Goal: Transaction & Acquisition: Purchase product/service

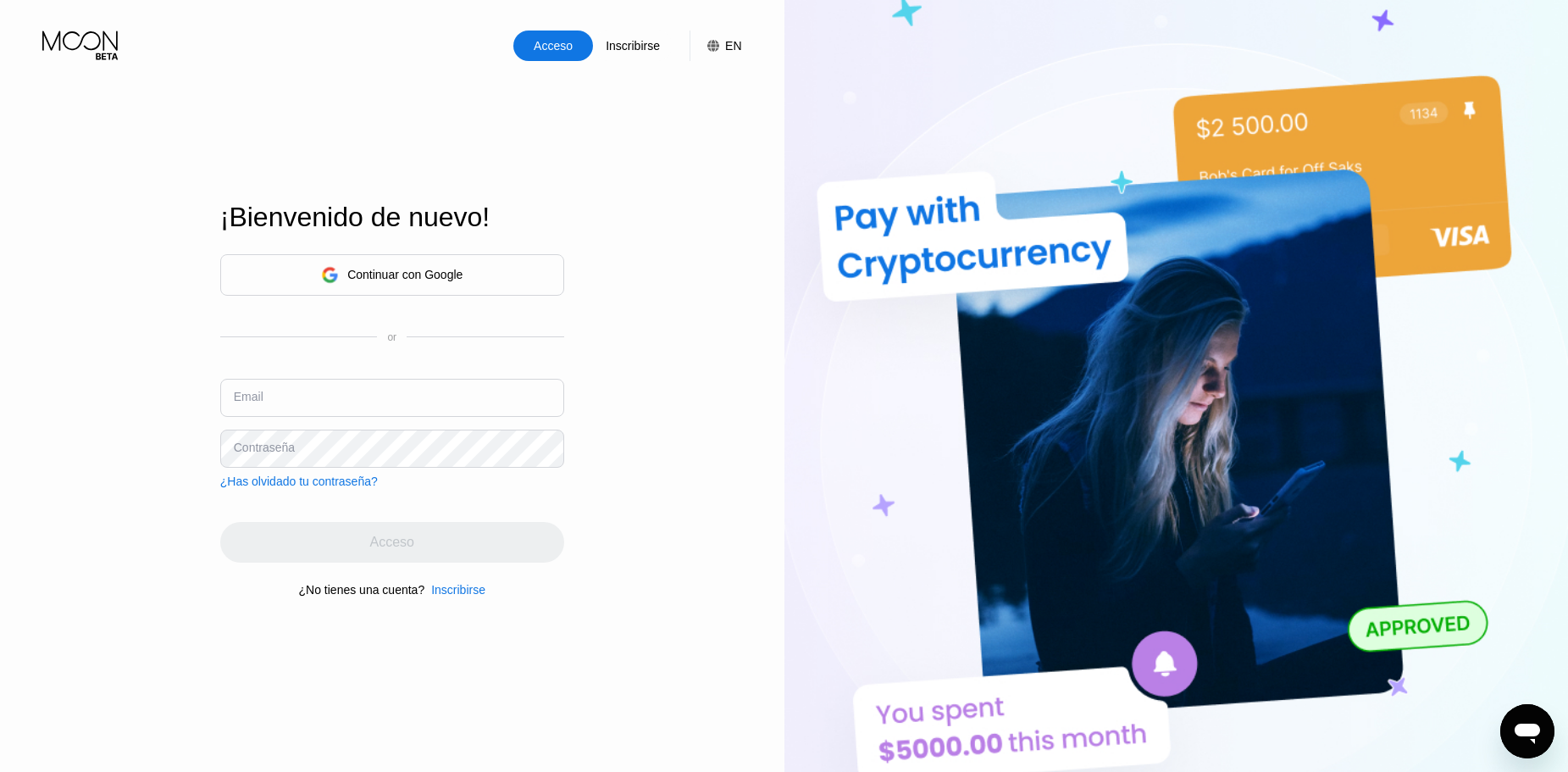
click at [489, 258] on div "Continuar con Google" at bounding box center [392, 275] width 344 height 42
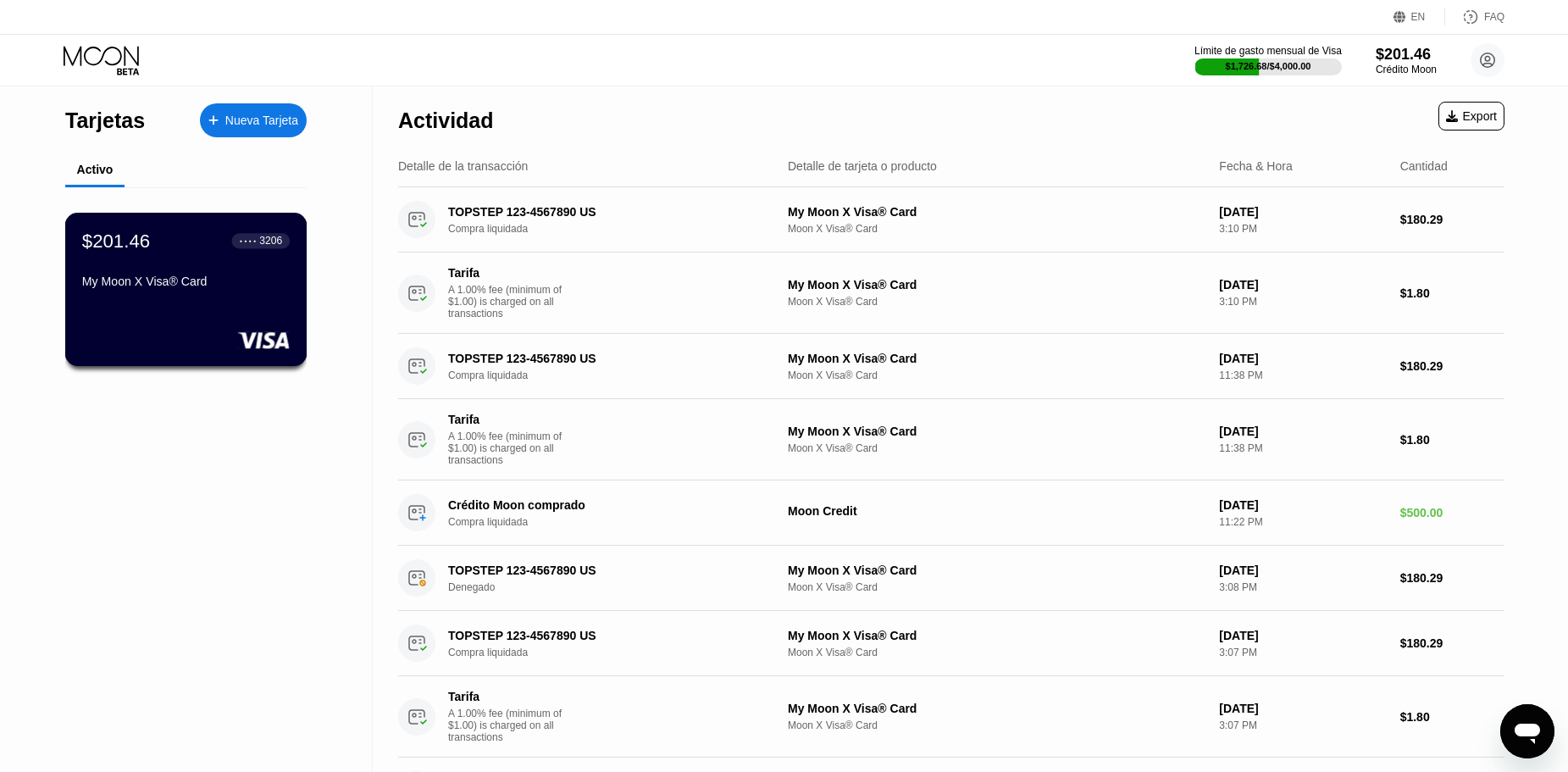
click at [179, 289] on div "My Moon X Visa® Card" at bounding box center [186, 282] width 208 height 14
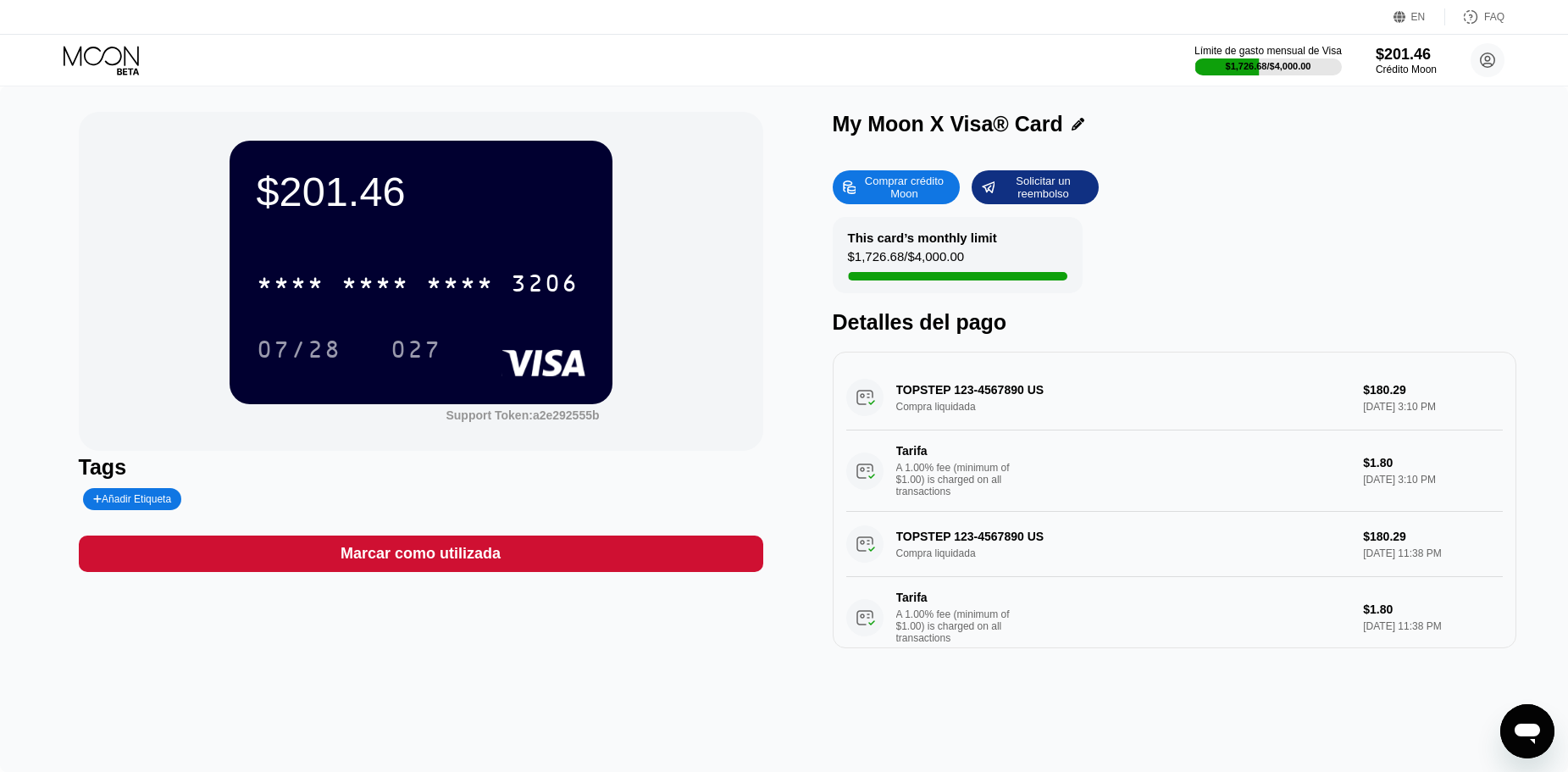
click at [915, 180] on div "Comprar crédito Moon" at bounding box center [904, 187] width 94 height 27
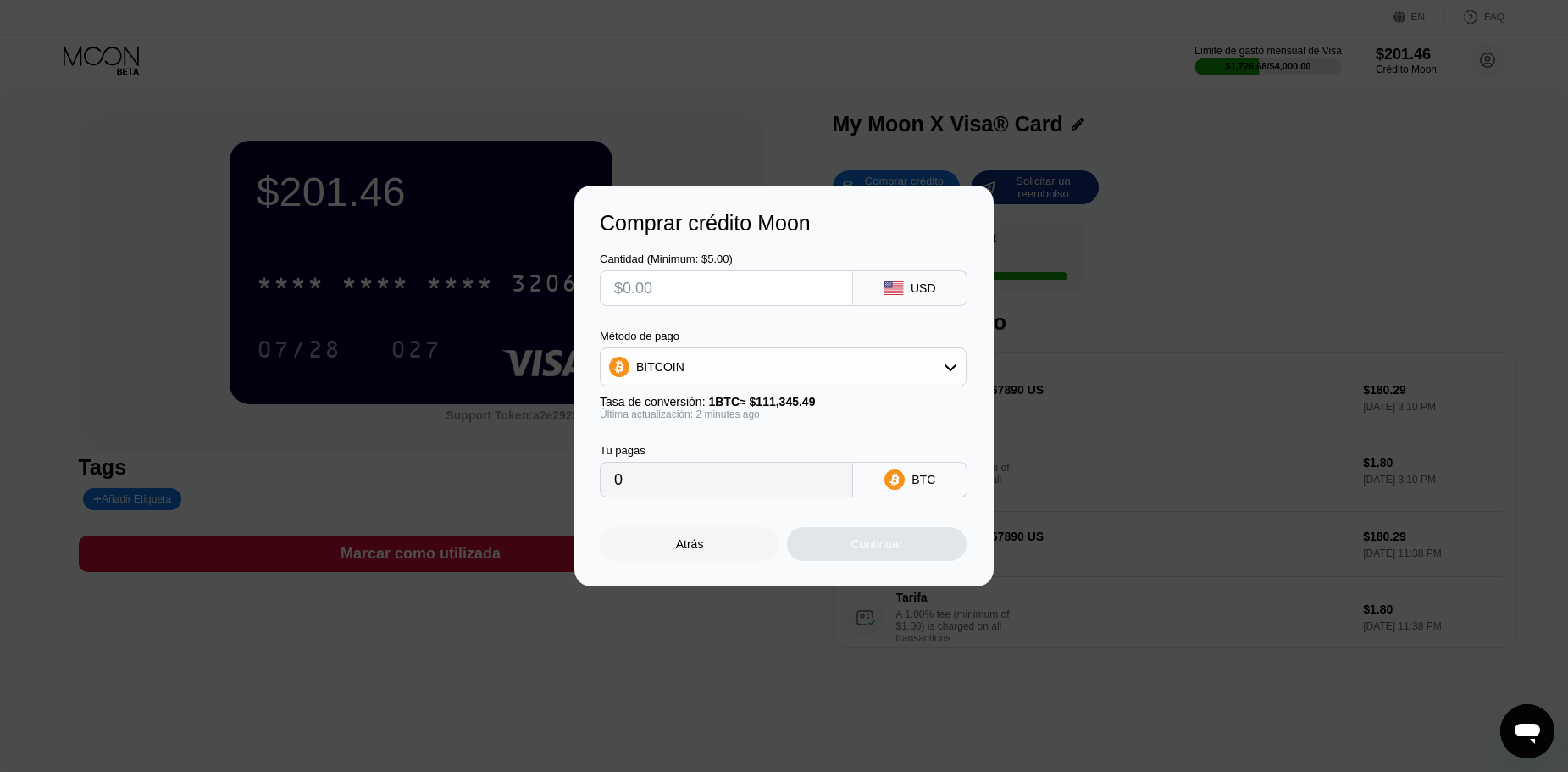
drag, startPoint x: 715, startPoint y: 306, endPoint x: 703, endPoint y: 289, distance: 20.8
click at [711, 304] on div "Cantidad (Minimum: $5.00) USD Método de pago BITCOIN Tasa de conversión: 1 BTC …" at bounding box center [784, 367] width 368 height 262
click at [703, 289] on input "text" at bounding box center [727, 289] width 225 height 34
type input "$5"
type input "0.00004491"
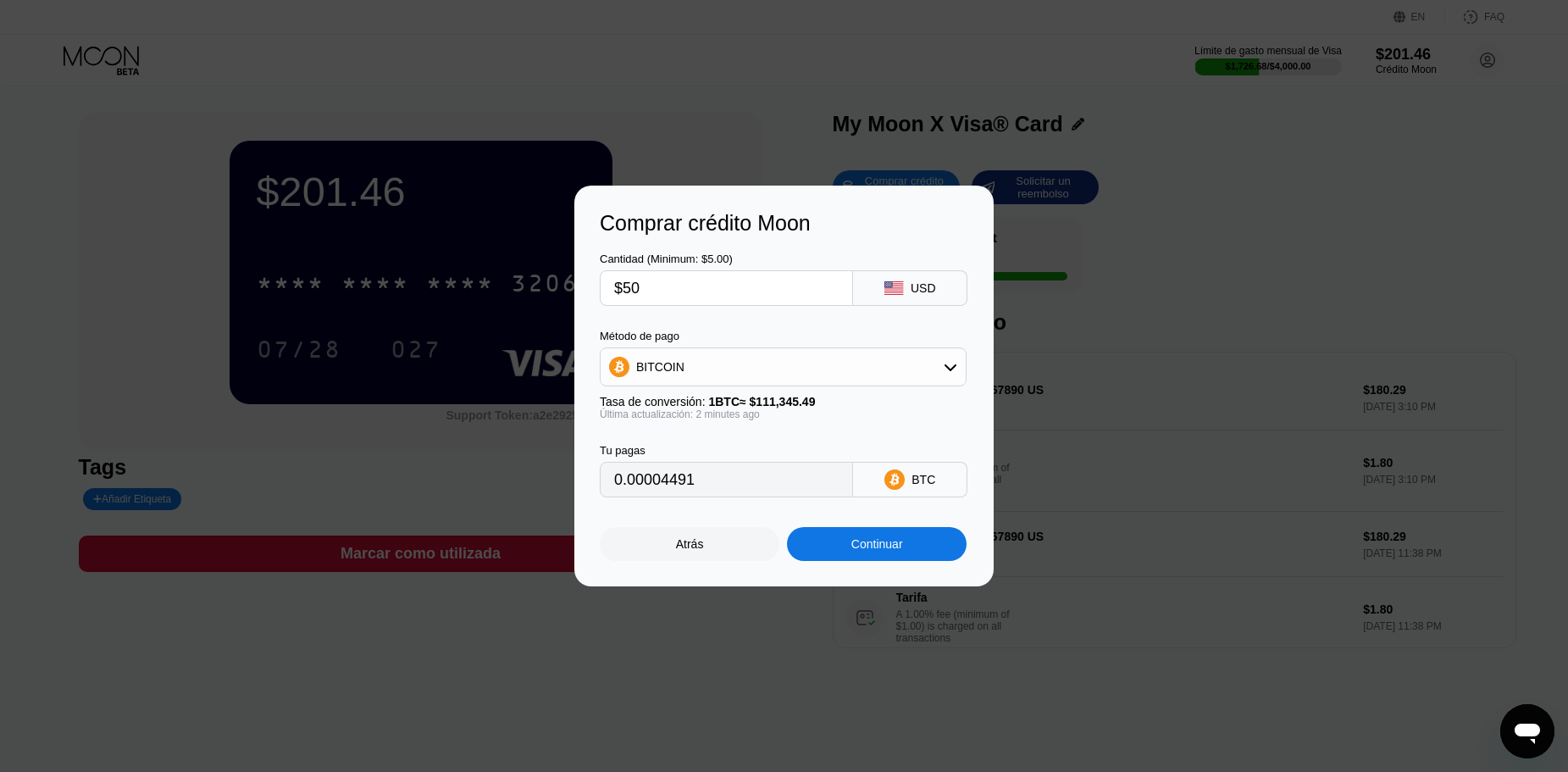
type input "$500"
type input "0.00449053"
type input "$500"
click at [851, 355] on div "BITCOIN" at bounding box center [783, 367] width 365 height 34
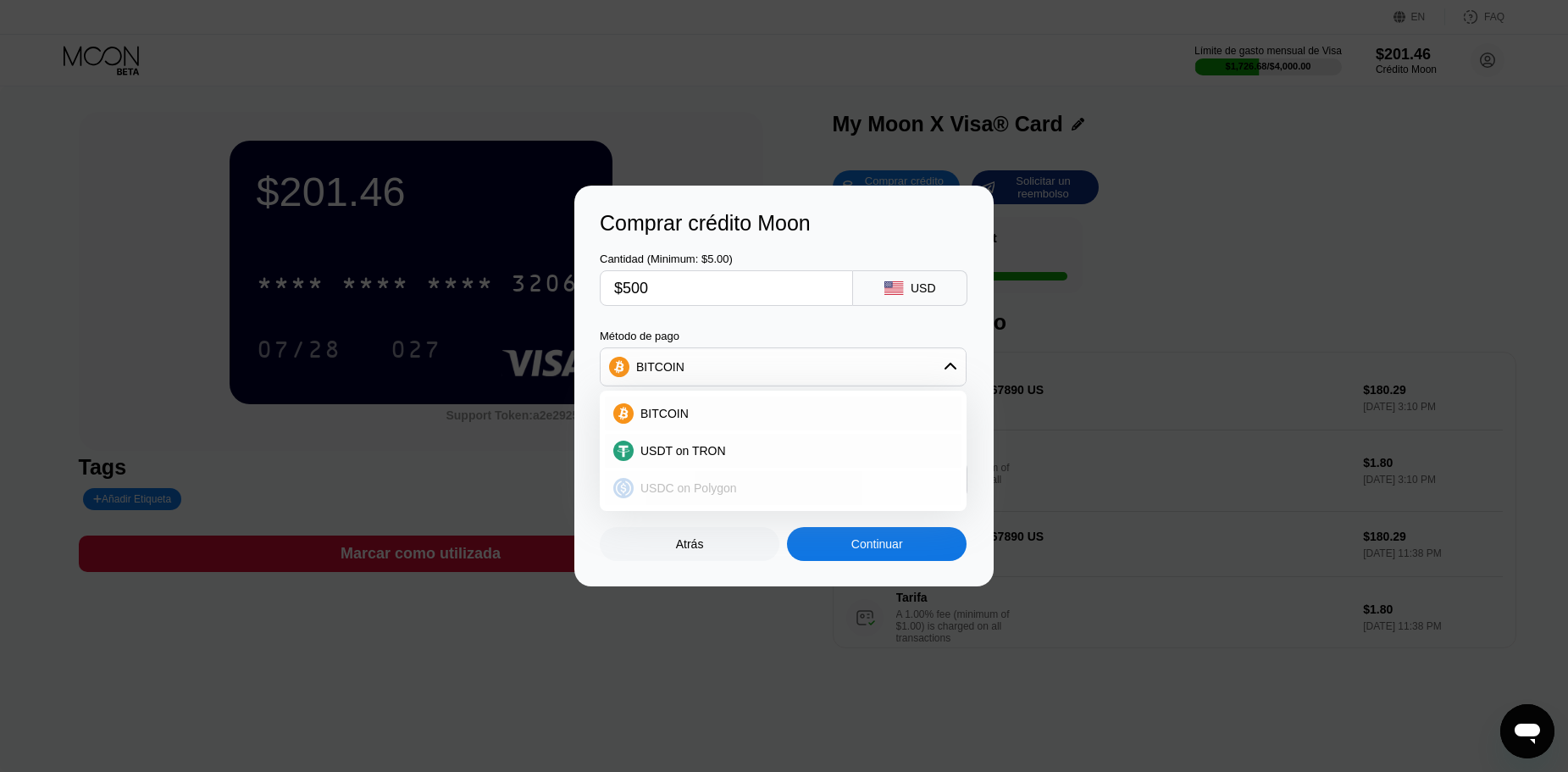
click at [761, 489] on div "USDC on Polygon" at bounding box center [793, 489] width 319 height 14
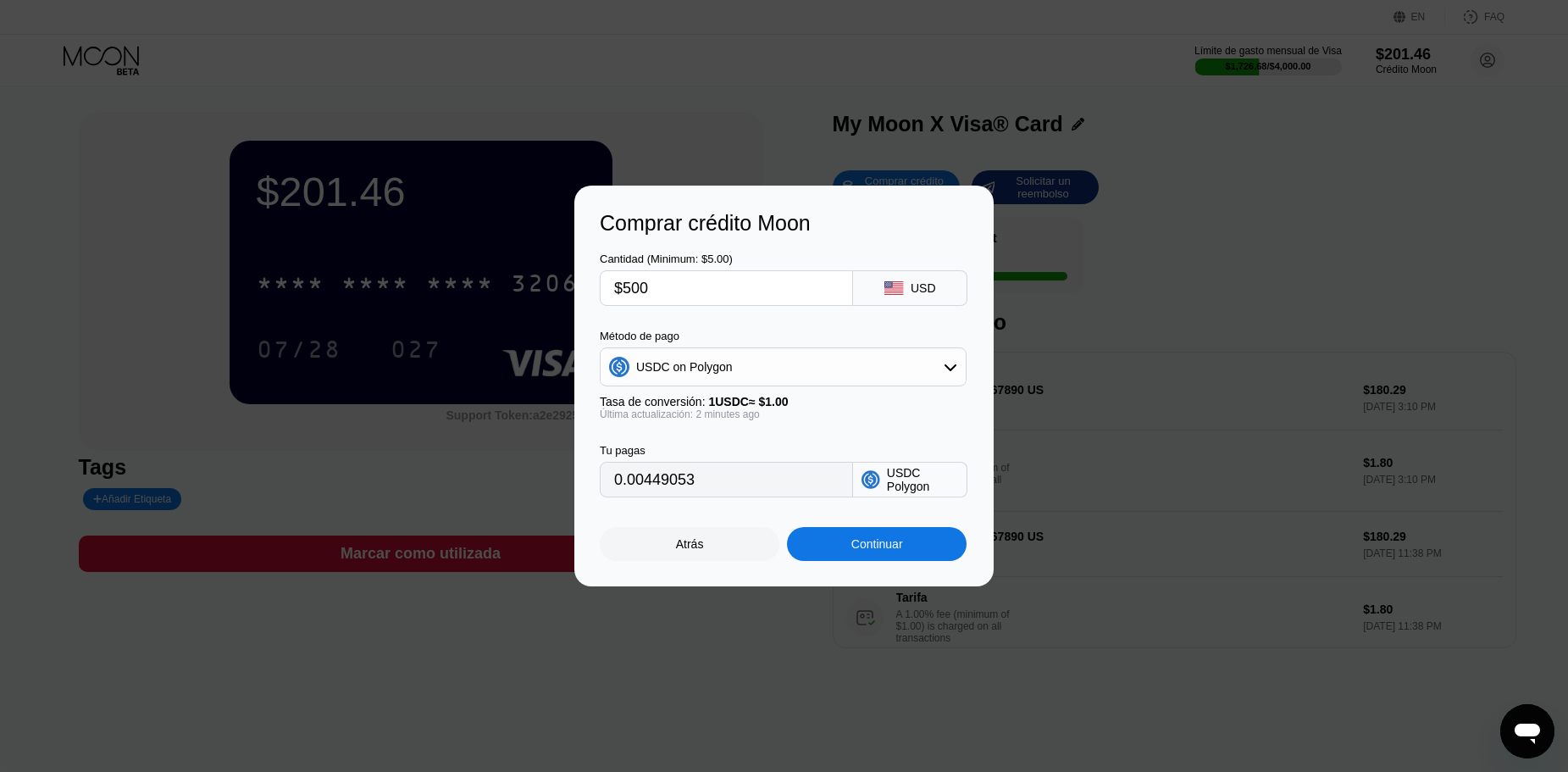
type input "500.00000000"
click at [891, 559] on div "Continuar" at bounding box center [876, 544] width 180 height 34
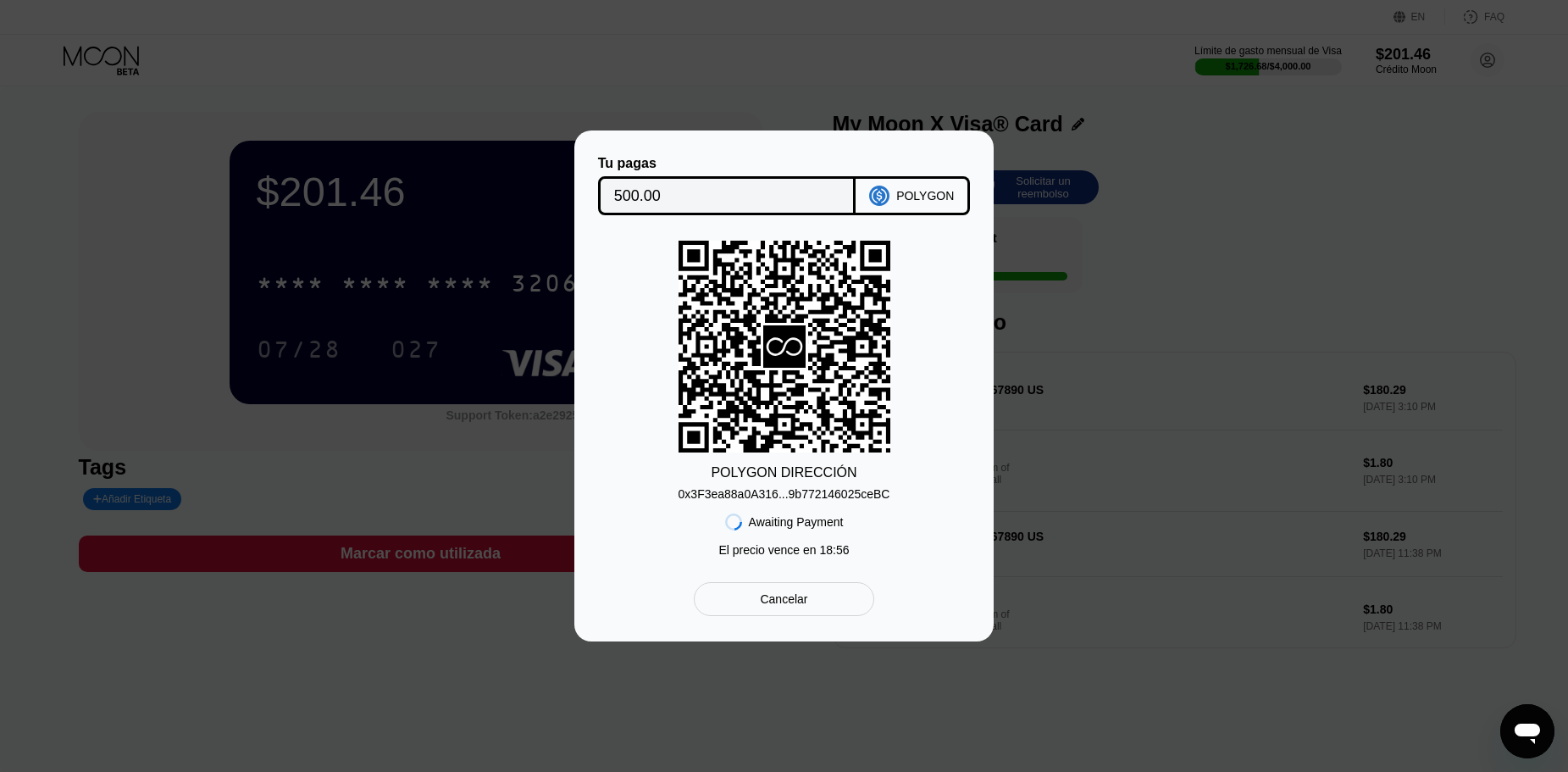
click at [851, 495] on div "0x3F3ea88a0A316...9b772146025ceBC" at bounding box center [784, 495] width 212 height 14
